Goal: Task Accomplishment & Management: Manage account settings

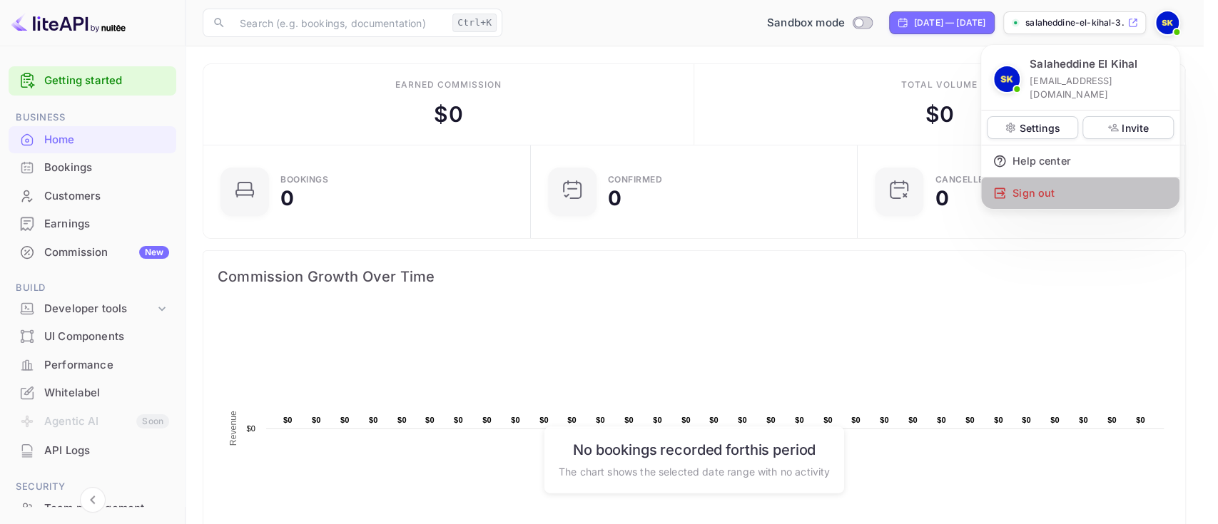
click at [1078, 178] on div "Sign out" at bounding box center [1080, 193] width 198 height 31
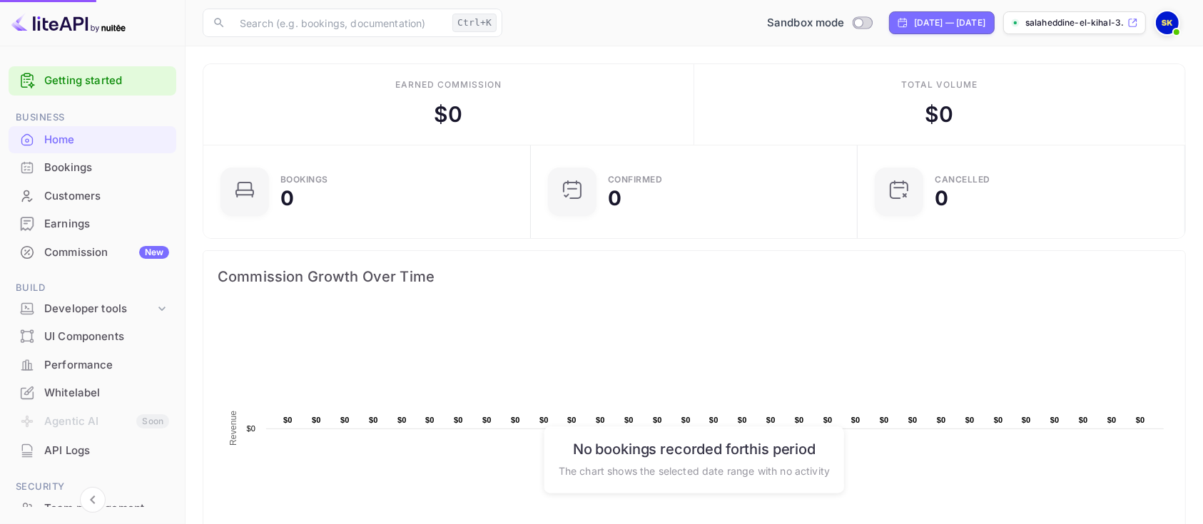
scroll to position [217, 304]
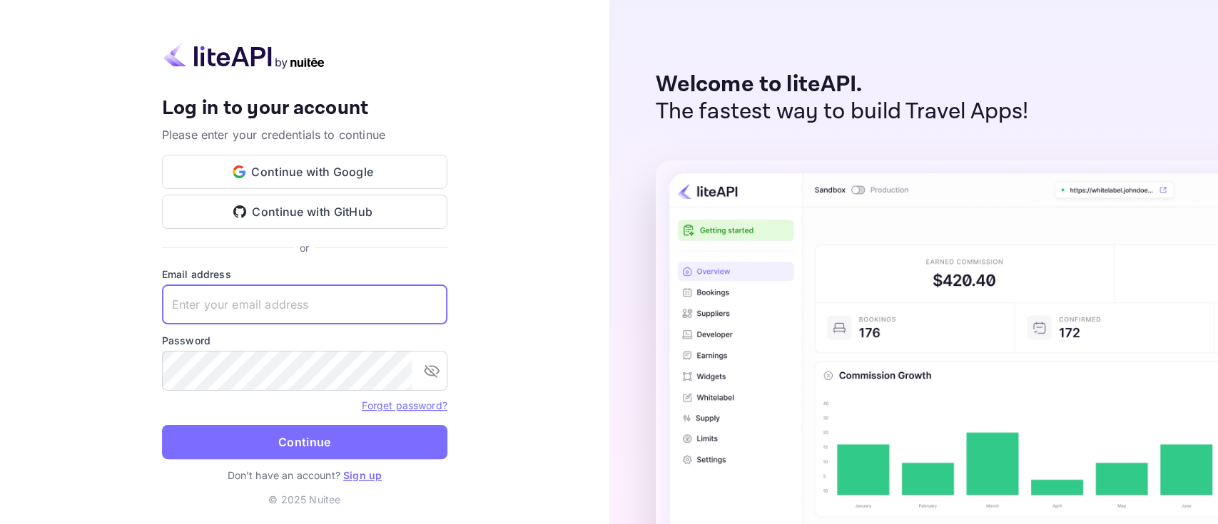
click at [270, 302] on input "text" at bounding box center [304, 305] width 285 height 40
click at [417, 412] on div "Forget password?" at bounding box center [304, 405] width 285 height 17
click at [417, 408] on link "Forget password?" at bounding box center [404, 406] width 85 height 12
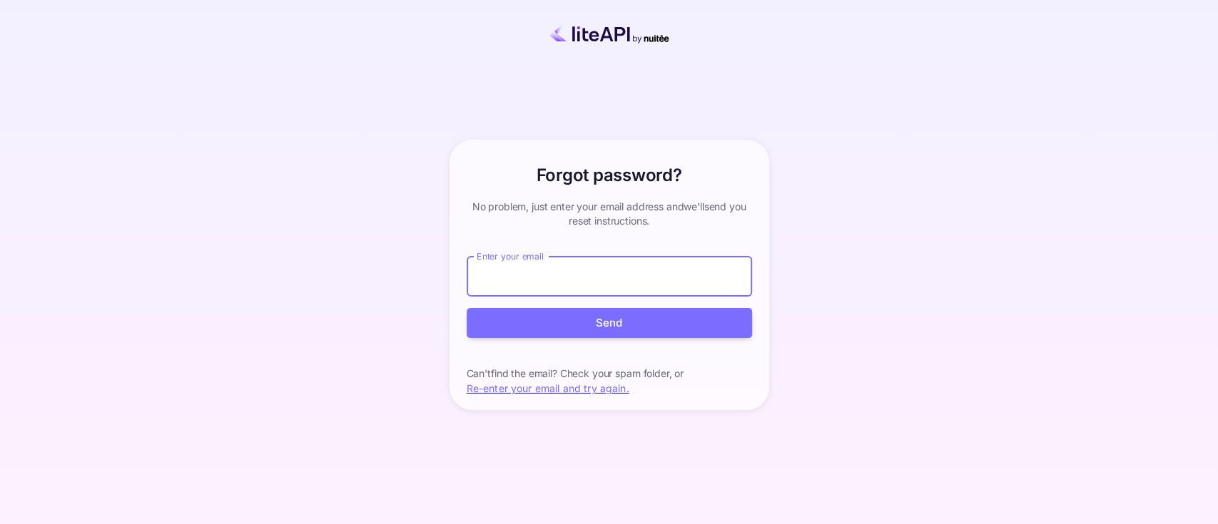
click at [582, 268] on input "Enter your email" at bounding box center [609, 277] width 285 height 40
paste input "s.elkihal@nuitee.com"
type input "s.elkihal@nuitee.com"
click at [597, 329] on button "Send" at bounding box center [609, 323] width 285 height 31
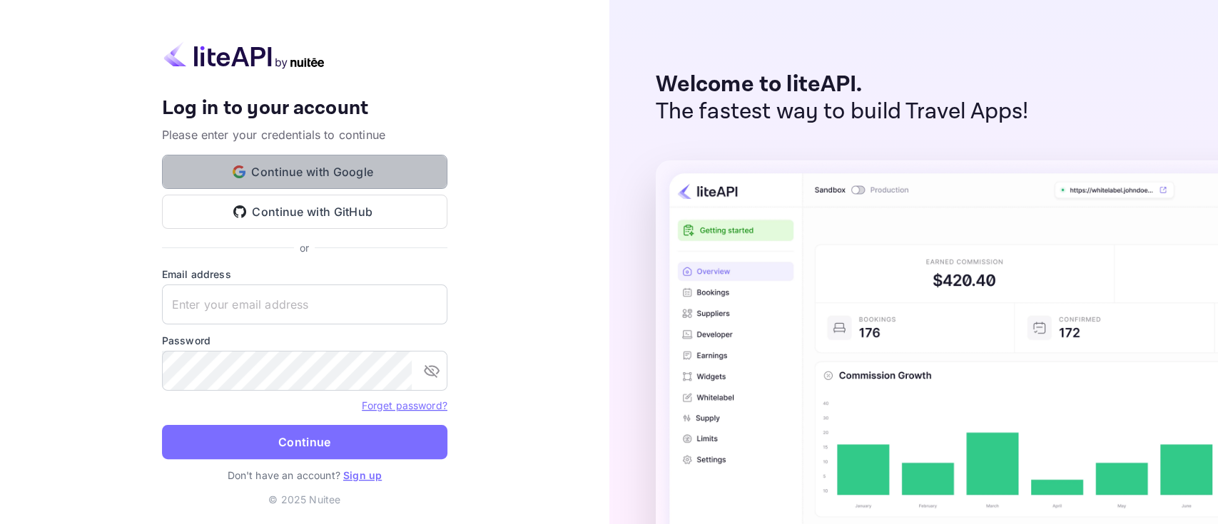
click at [308, 169] on button "Continue with Google" at bounding box center [304, 172] width 285 height 34
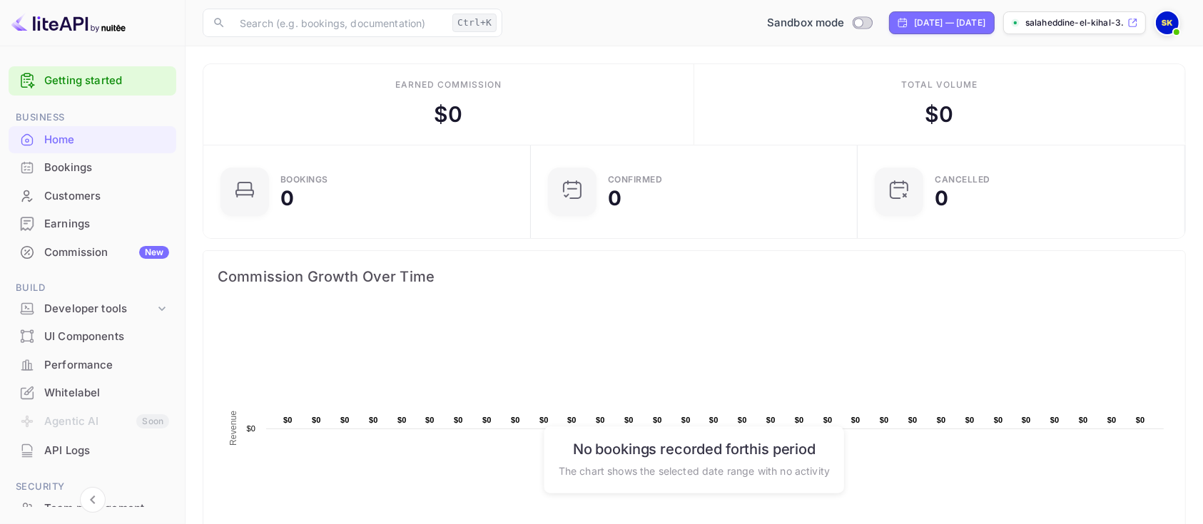
click at [1162, 24] on img at bounding box center [1167, 22] width 23 height 23
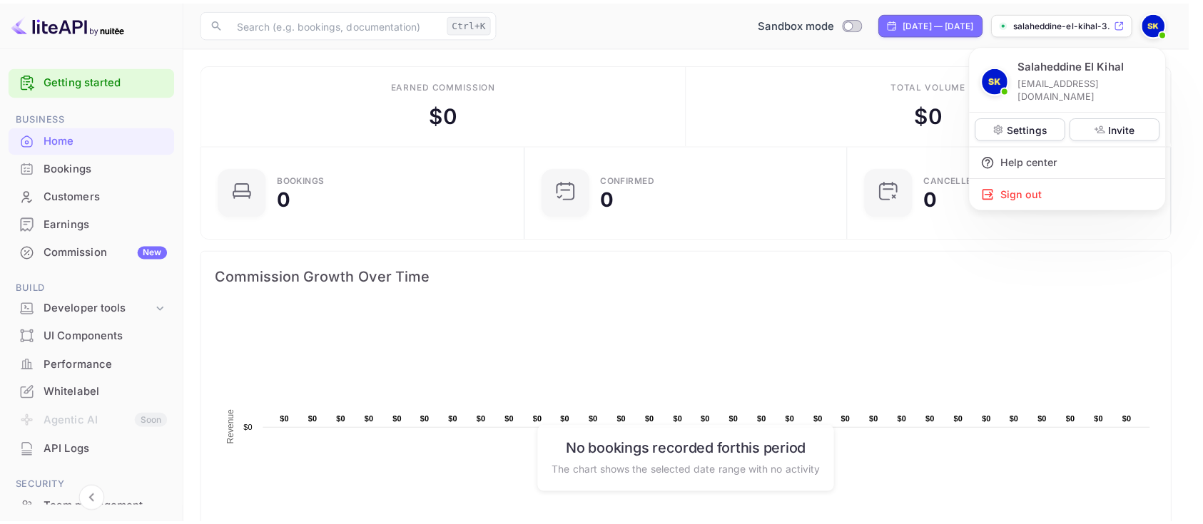
scroll to position [217, 303]
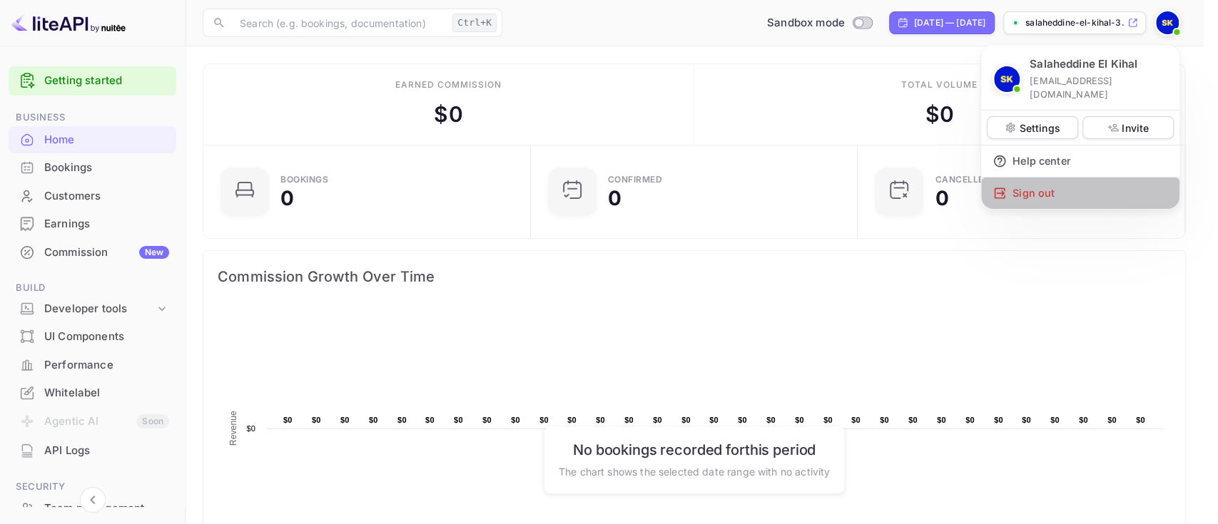
click at [1078, 178] on div "Sign out" at bounding box center [1080, 193] width 198 height 31
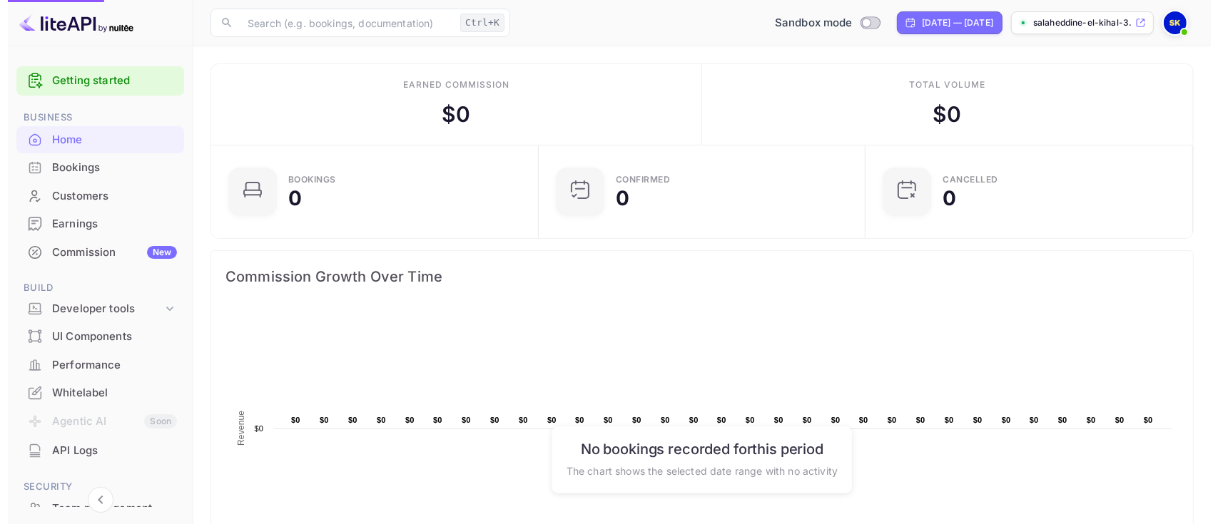
scroll to position [217, 304]
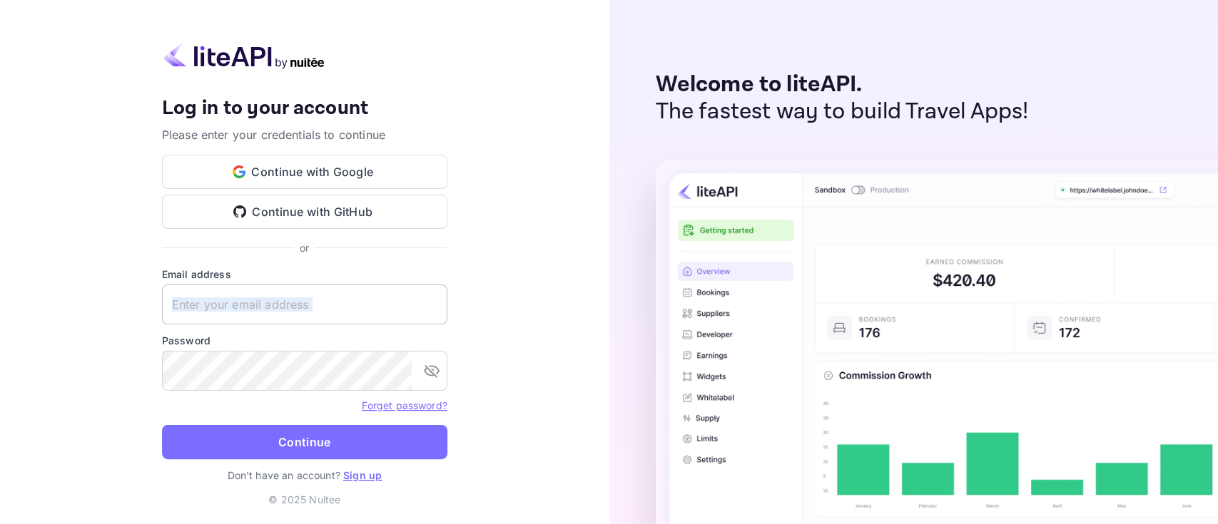
drag, startPoint x: 270, startPoint y: 331, endPoint x: 200, endPoint y: 292, distance: 80.8
click at [200, 292] on form "Email address ​ Password ​ Forget password? Continue" at bounding box center [304, 367] width 285 height 201
click at [200, 292] on input "text" at bounding box center [304, 305] width 285 height 40
type input "v"
click at [556, 144] on div "Your account has been created successfully, a confirmation link has been sent t…" at bounding box center [304, 262] width 609 height 524
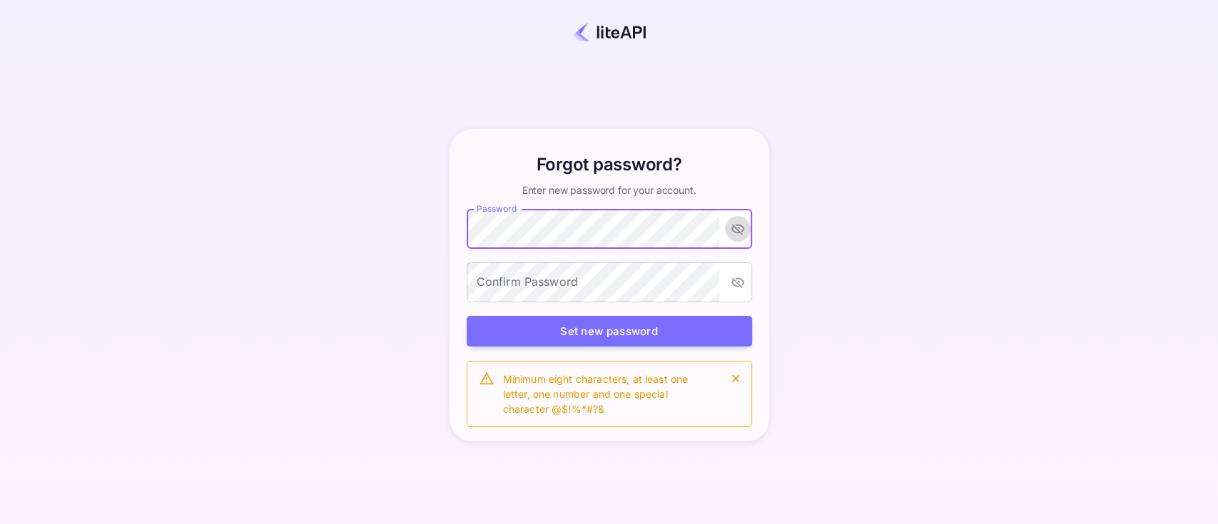
click at [741, 237] on button "toggle password visibility" at bounding box center [738, 229] width 26 height 26
click at [736, 240] on button "toggle password visibility" at bounding box center [738, 229] width 26 height 26
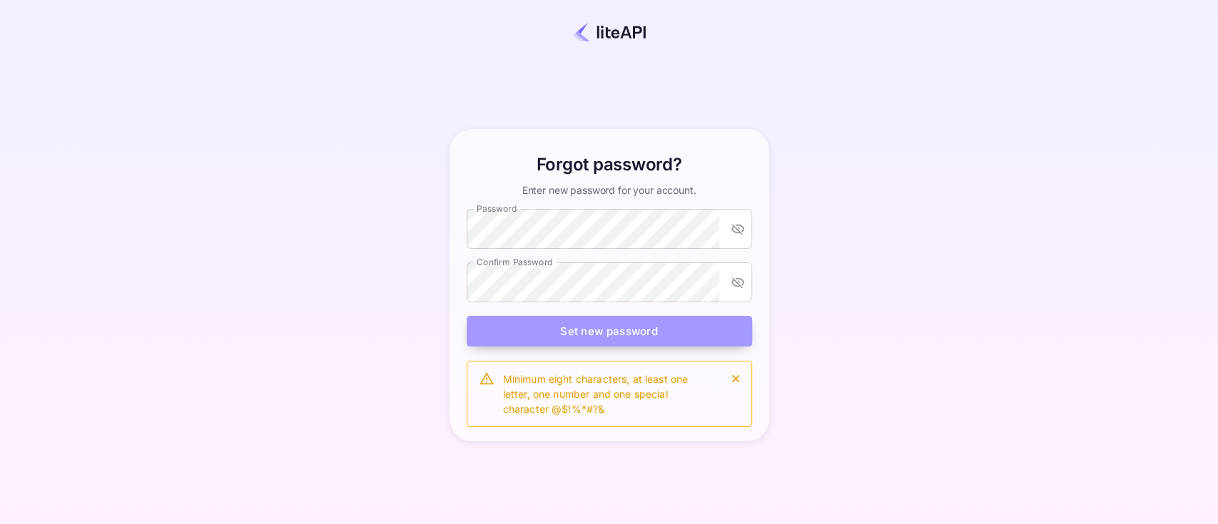
click at [601, 333] on button "Set new password" at bounding box center [609, 331] width 285 height 31
